Goal: Information Seeking & Learning: Learn about a topic

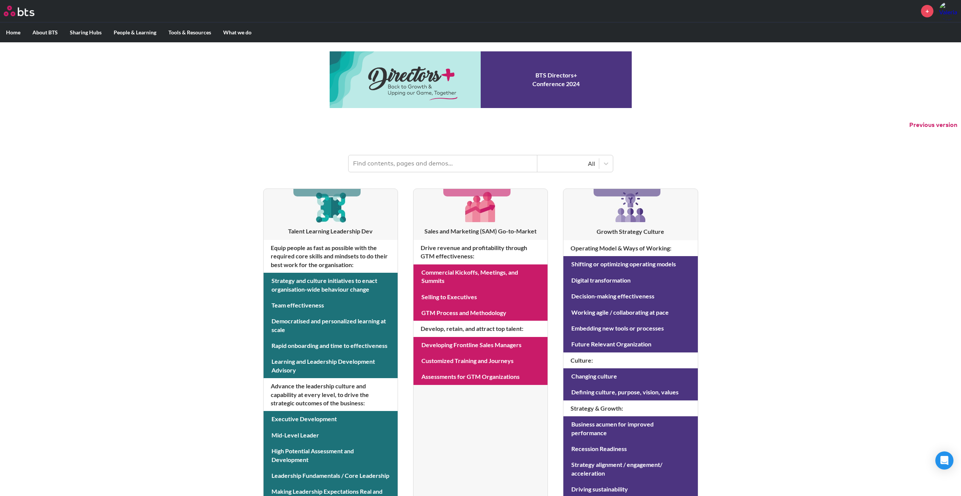
click at [239, 30] on label "What we do" at bounding box center [237, 33] width 40 height 20
click at [0, 0] on input "What we do" at bounding box center [0, 0] width 0 height 0
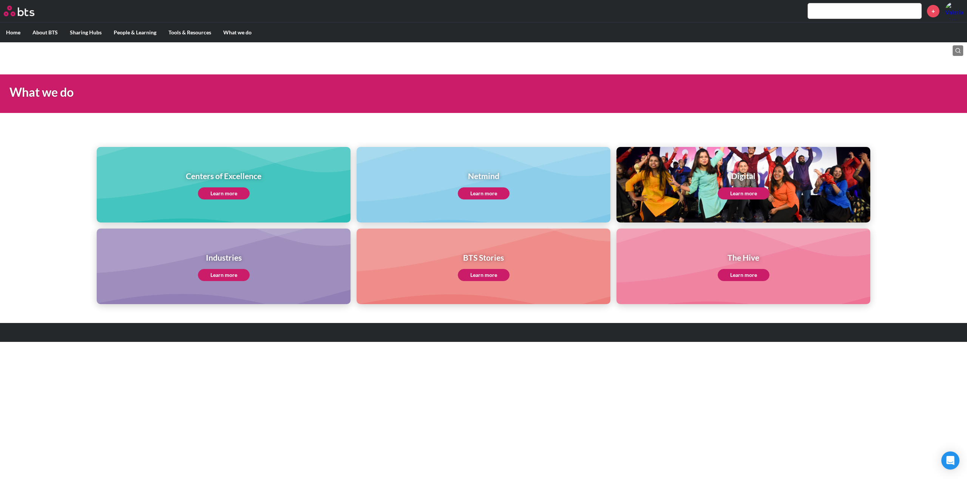
click at [234, 191] on link "Learn more" at bounding box center [224, 193] width 52 height 12
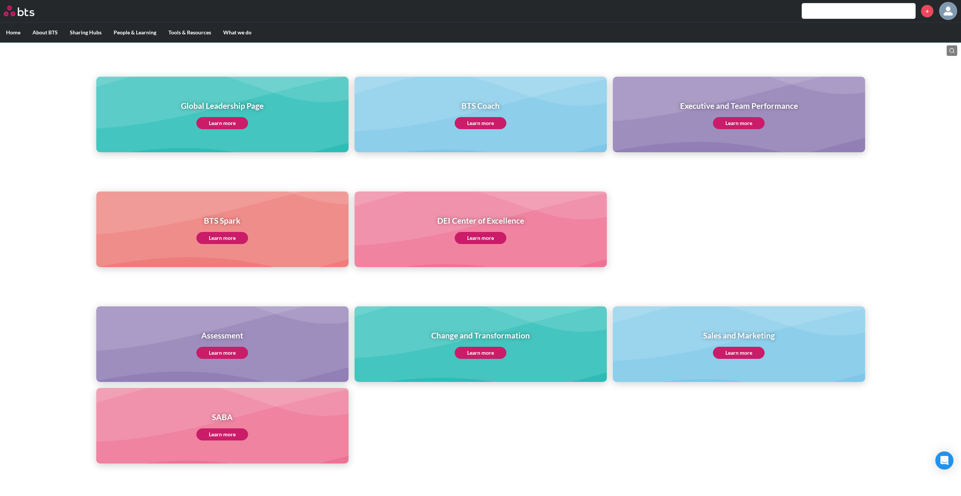
scroll to position [70, 0]
click at [231, 126] on link "Learn more" at bounding box center [222, 123] width 52 height 12
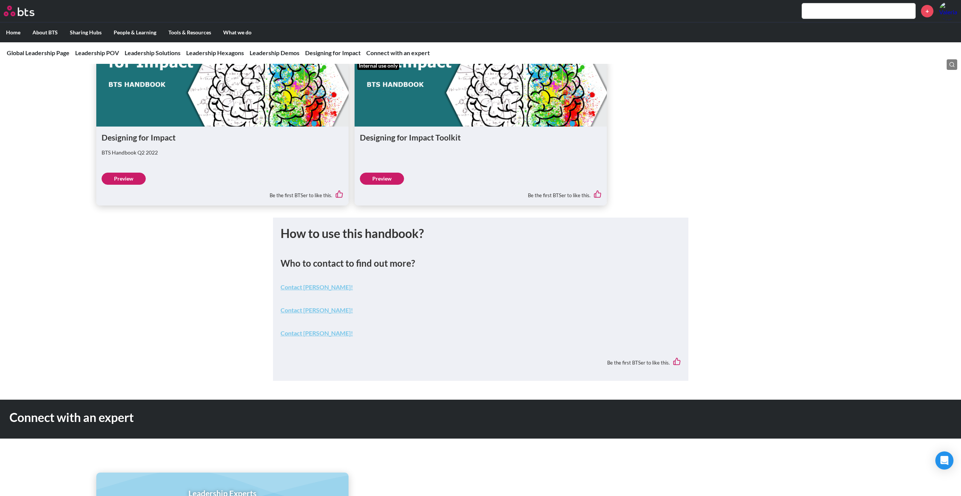
scroll to position [2387, 0]
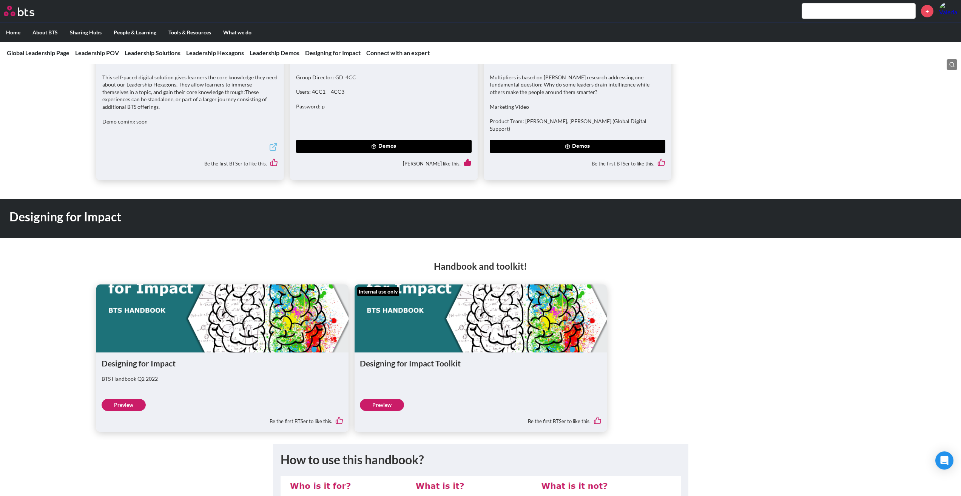
click at [822, 5] on input "text" at bounding box center [858, 10] width 113 height 15
click at [815, 8] on input "Synphony" at bounding box center [858, 10] width 113 height 15
type input "Symphony"
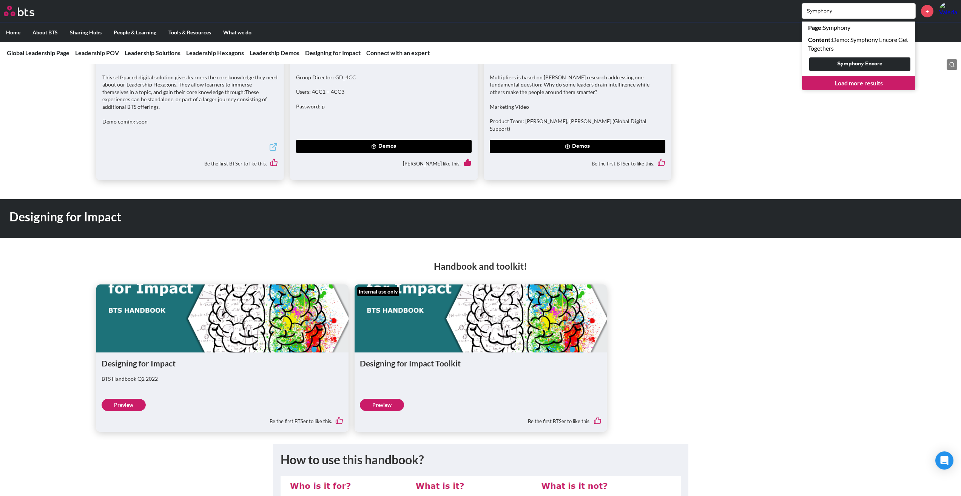
click at [868, 61] on button "Symphony Encore" at bounding box center [859, 64] width 101 height 14
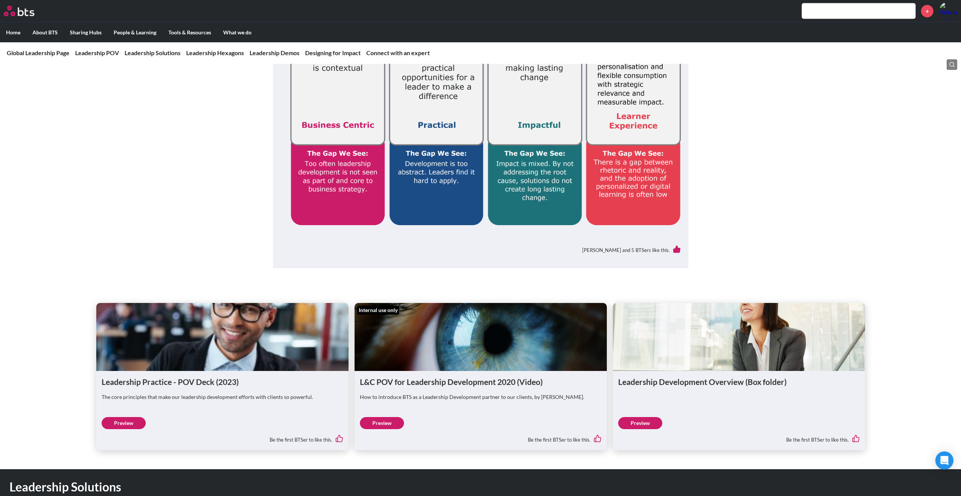
scroll to position [256, 0]
